Goal: Task Accomplishment & Management: Manage account settings

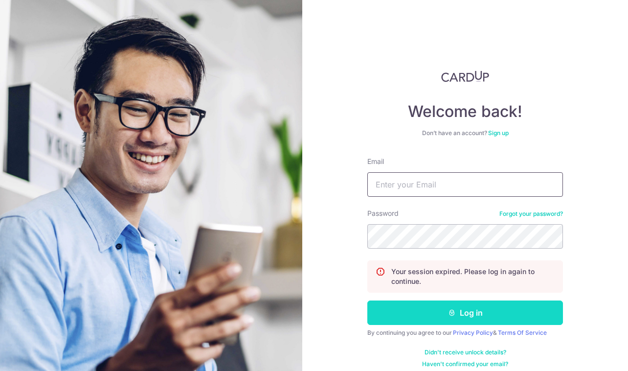
type input "[EMAIL_ADDRESS][DOMAIN_NAME]"
click at [459, 313] on button "Log in" at bounding box center [465, 312] width 196 height 24
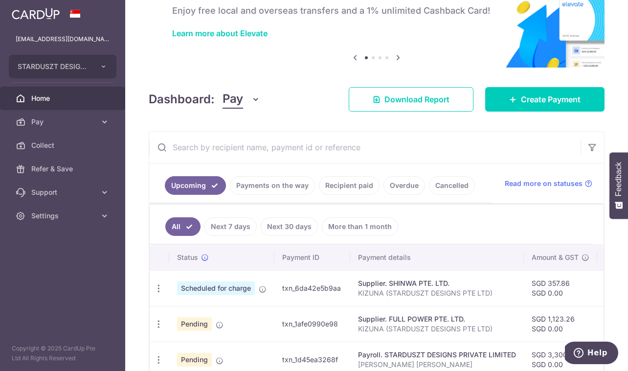
scroll to position [105, 0]
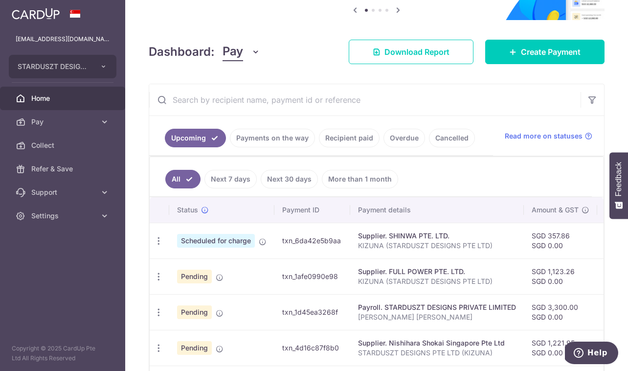
click at [238, 180] on link "Next 7 days" at bounding box center [231, 179] width 52 height 19
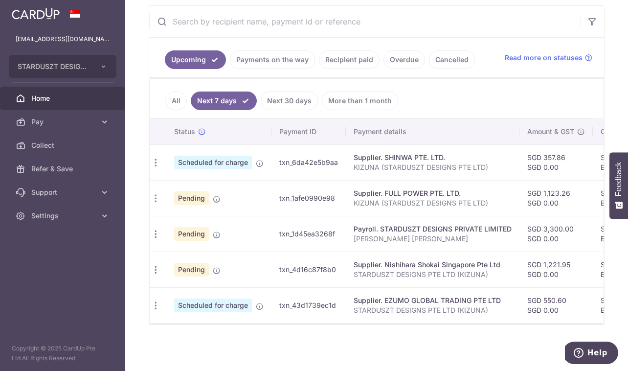
scroll to position [0, 0]
